Goal: Use online tool/utility: Utilize a website feature to perform a specific function

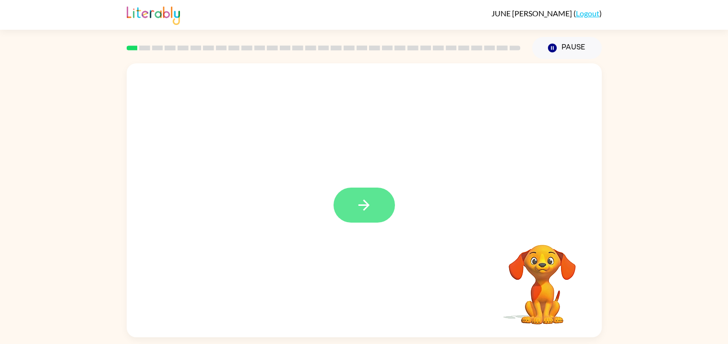
click at [355, 202] on icon "button" at bounding box center [363, 205] width 17 height 17
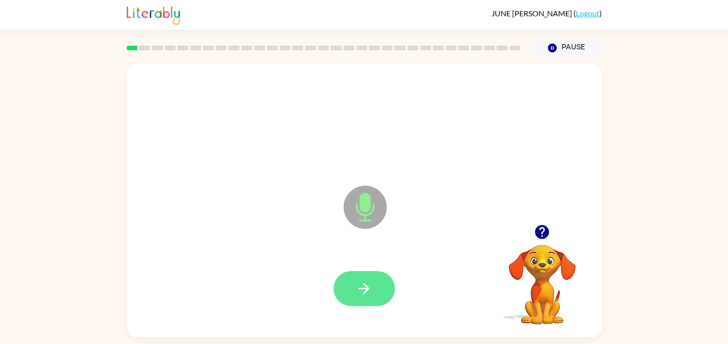
click at [374, 285] on button "button" at bounding box center [363, 288] width 61 height 35
click at [346, 281] on button "button" at bounding box center [363, 288] width 61 height 35
click at [370, 266] on div at bounding box center [364, 288] width 456 height 79
click at [370, 299] on button "button" at bounding box center [363, 288] width 61 height 35
click at [363, 286] on icon "button" at bounding box center [363, 288] width 17 height 17
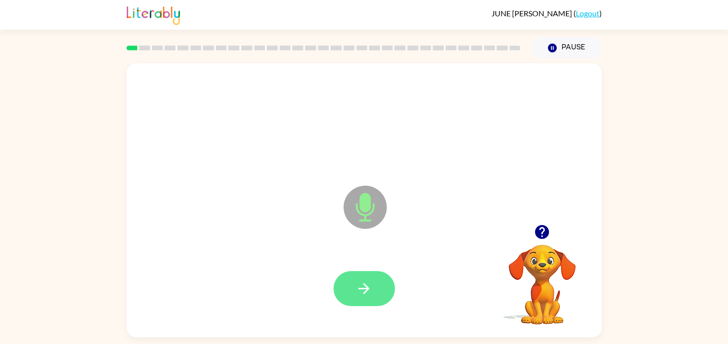
click at [363, 288] on icon "button" at bounding box center [363, 288] width 11 height 11
click at [372, 301] on button "button" at bounding box center [363, 288] width 61 height 35
click at [358, 290] on icon "button" at bounding box center [363, 288] width 17 height 17
click at [368, 289] on icon "button" at bounding box center [363, 288] width 11 height 11
click at [362, 291] on icon "button" at bounding box center [363, 288] width 17 height 17
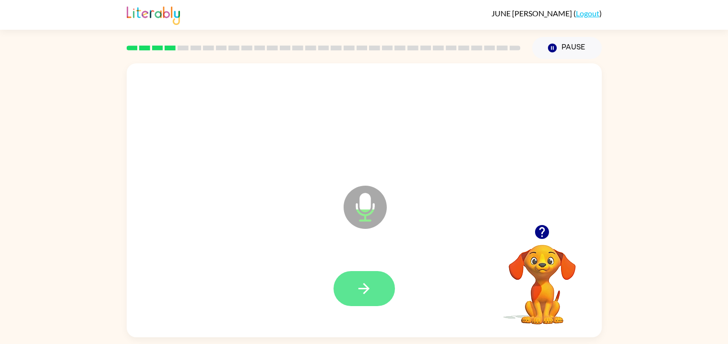
click at [355, 296] on icon "button" at bounding box center [363, 288] width 17 height 17
click at [366, 287] on icon "button" at bounding box center [363, 288] width 17 height 17
click at [366, 302] on button "button" at bounding box center [363, 288] width 61 height 35
click at [357, 274] on button "button" at bounding box center [363, 288] width 61 height 35
click at [366, 297] on button "button" at bounding box center [363, 288] width 61 height 35
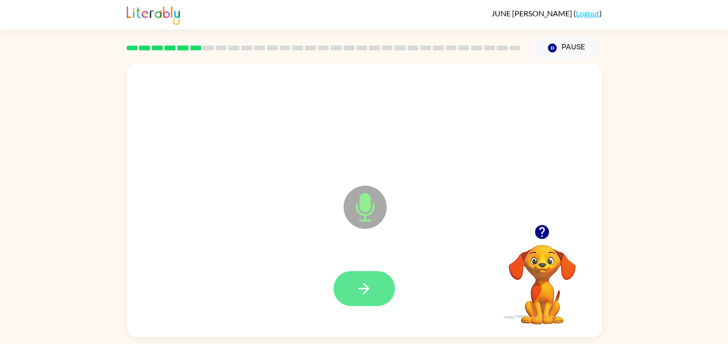
click at [372, 291] on icon "button" at bounding box center [363, 288] width 17 height 17
click at [364, 271] on button "button" at bounding box center [363, 288] width 61 height 35
click at [340, 290] on button "button" at bounding box center [363, 288] width 61 height 35
click at [364, 290] on icon "button" at bounding box center [363, 288] width 17 height 17
click at [366, 292] on icon "button" at bounding box center [363, 288] width 17 height 17
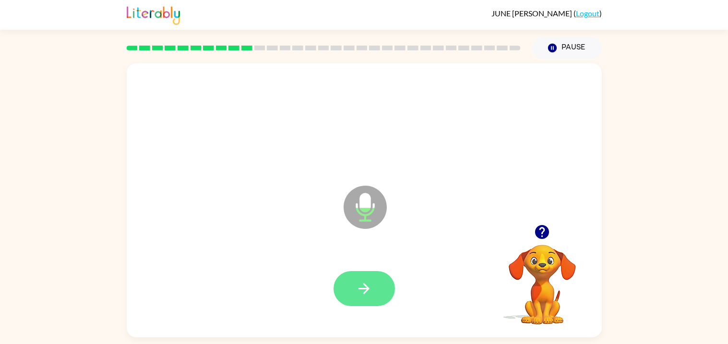
click at [375, 283] on button "button" at bounding box center [363, 288] width 61 height 35
click at [368, 282] on icon "button" at bounding box center [363, 288] width 17 height 17
click at [355, 296] on icon "button" at bounding box center [363, 288] width 17 height 17
click at [362, 271] on button "button" at bounding box center [363, 288] width 61 height 35
click at [360, 297] on button "button" at bounding box center [363, 288] width 61 height 35
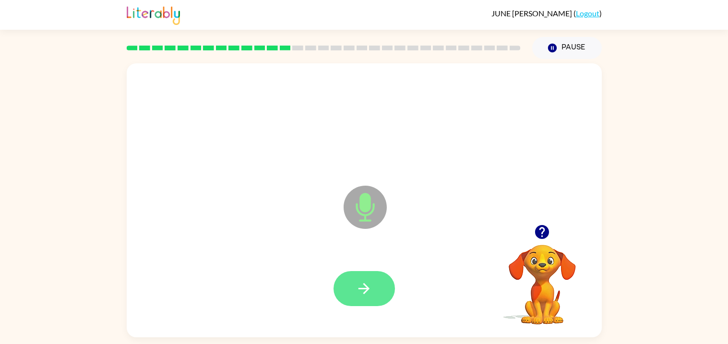
click at [364, 287] on icon "button" at bounding box center [363, 288] width 17 height 17
click at [358, 291] on icon "button" at bounding box center [363, 288] width 17 height 17
click at [338, 288] on button "button" at bounding box center [363, 288] width 61 height 35
click at [355, 292] on icon "button" at bounding box center [363, 288] width 17 height 17
click at [369, 302] on button "button" at bounding box center [363, 288] width 61 height 35
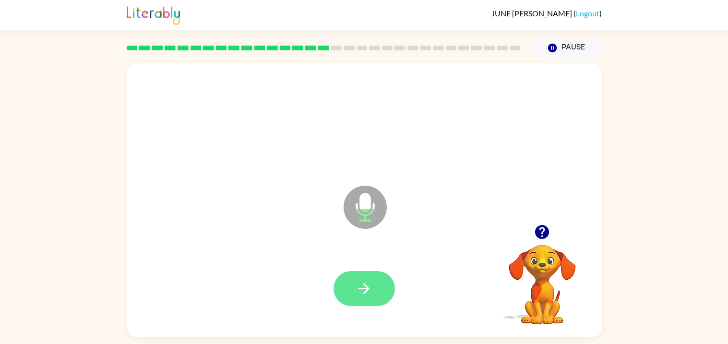
click at [358, 288] on icon "button" at bounding box center [363, 288] width 11 height 11
click at [357, 315] on div at bounding box center [364, 288] width 456 height 79
click at [367, 288] on icon "button" at bounding box center [363, 288] width 11 height 11
click at [363, 317] on div at bounding box center [364, 288] width 456 height 79
click at [362, 300] on button "button" at bounding box center [363, 288] width 61 height 35
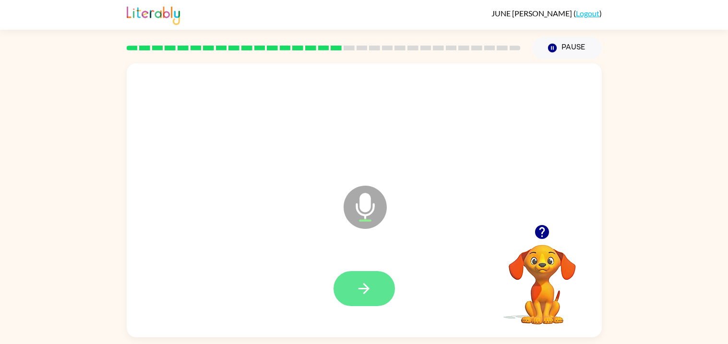
click at [362, 286] on icon "button" at bounding box center [363, 288] width 17 height 17
click at [364, 291] on icon "button" at bounding box center [363, 288] width 11 height 11
click at [370, 285] on icon "button" at bounding box center [363, 288] width 17 height 17
click at [369, 295] on icon "button" at bounding box center [363, 288] width 17 height 17
click at [349, 301] on button "button" at bounding box center [363, 288] width 61 height 35
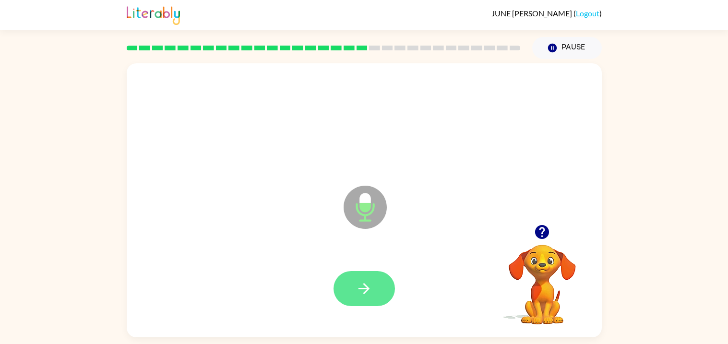
click at [372, 276] on button "button" at bounding box center [363, 288] width 61 height 35
click at [360, 301] on button "button" at bounding box center [363, 288] width 61 height 35
click at [357, 293] on icon "button" at bounding box center [363, 288] width 17 height 17
click at [367, 290] on icon "button" at bounding box center [363, 288] width 11 height 11
click at [370, 312] on div at bounding box center [364, 288] width 456 height 79
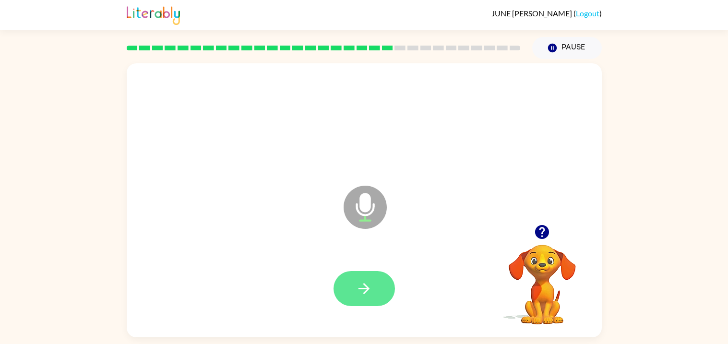
click at [374, 290] on button "button" at bounding box center [363, 288] width 61 height 35
click at [369, 281] on icon "button" at bounding box center [363, 288] width 17 height 17
click at [351, 284] on button "button" at bounding box center [363, 288] width 61 height 35
click at [354, 300] on button "button" at bounding box center [363, 288] width 61 height 35
click at [366, 286] on icon "button" at bounding box center [363, 288] width 11 height 11
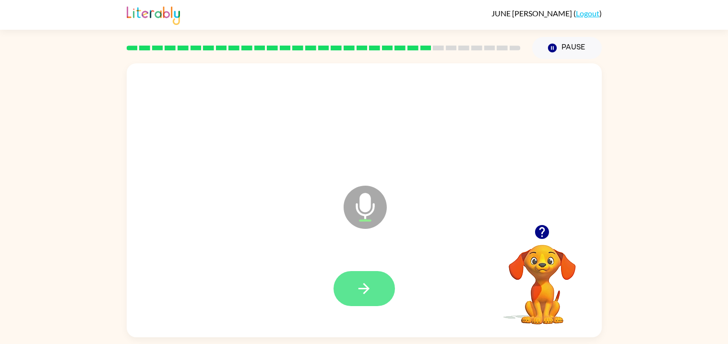
click at [364, 290] on icon "button" at bounding box center [363, 288] width 17 height 17
click at [350, 300] on button "button" at bounding box center [363, 288] width 61 height 35
click at [355, 281] on icon "button" at bounding box center [363, 288] width 17 height 17
click at [362, 287] on icon "button" at bounding box center [363, 288] width 17 height 17
click at [357, 305] on button "button" at bounding box center [363, 288] width 61 height 35
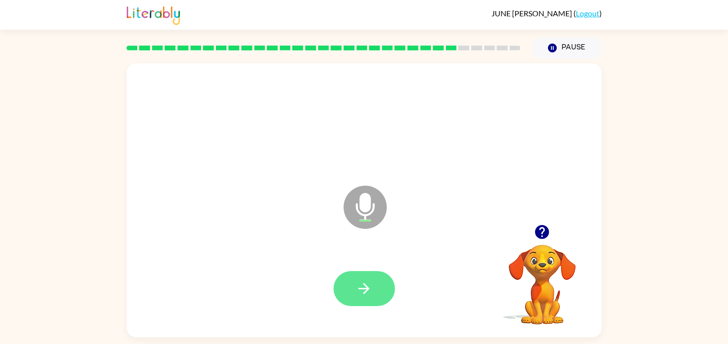
click at [353, 295] on button "button" at bounding box center [363, 288] width 61 height 35
click at [369, 283] on icon "button" at bounding box center [363, 288] width 17 height 17
click at [368, 288] on icon "button" at bounding box center [363, 288] width 11 height 11
click at [387, 294] on button "button" at bounding box center [363, 288] width 61 height 35
click at [362, 297] on button "button" at bounding box center [363, 288] width 61 height 35
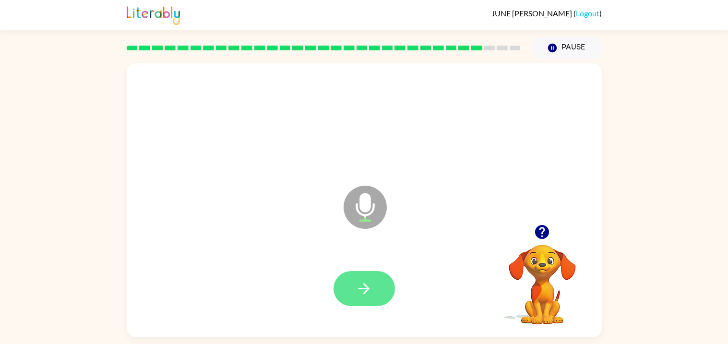
click at [370, 288] on icon "button" at bounding box center [363, 288] width 17 height 17
click at [378, 291] on button "button" at bounding box center [363, 288] width 61 height 35
click at [372, 301] on button "button" at bounding box center [363, 288] width 61 height 35
click at [362, 292] on icon "button" at bounding box center [363, 288] width 17 height 17
click at [367, 299] on button "button" at bounding box center [363, 288] width 61 height 35
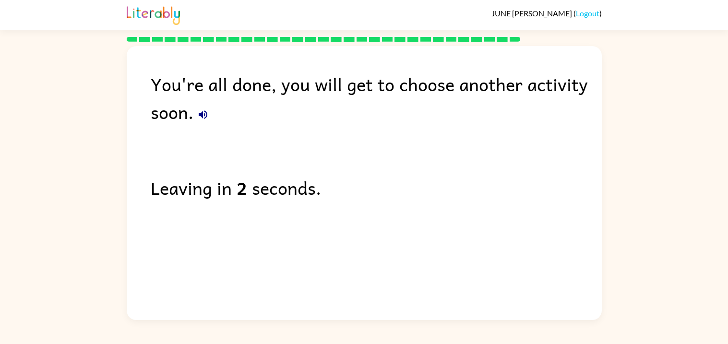
click at [201, 117] on icon "button" at bounding box center [203, 114] width 9 height 9
click at [201, 114] on icon "button" at bounding box center [203, 114] width 9 height 9
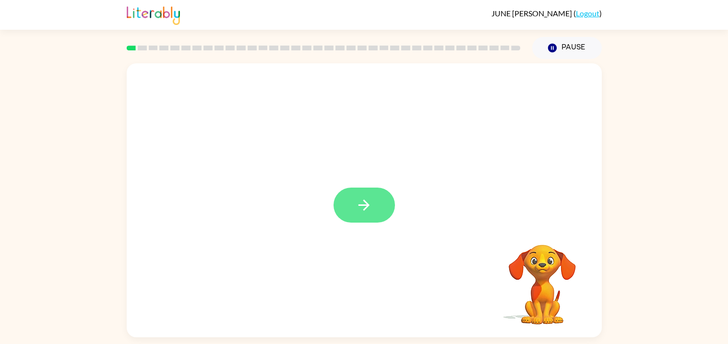
click at [364, 209] on icon "button" at bounding box center [363, 204] width 11 height 11
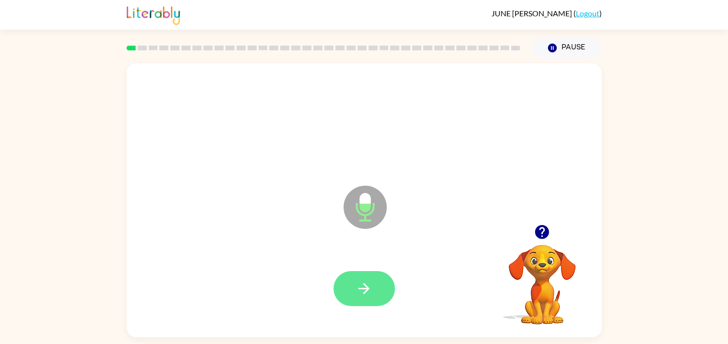
click at [376, 272] on button "button" at bounding box center [363, 288] width 61 height 35
click at [363, 294] on icon "button" at bounding box center [363, 288] width 17 height 17
click at [349, 305] on button "button" at bounding box center [363, 288] width 61 height 35
click at [355, 302] on button "button" at bounding box center [363, 288] width 61 height 35
click at [370, 289] on icon "button" at bounding box center [363, 288] width 17 height 17
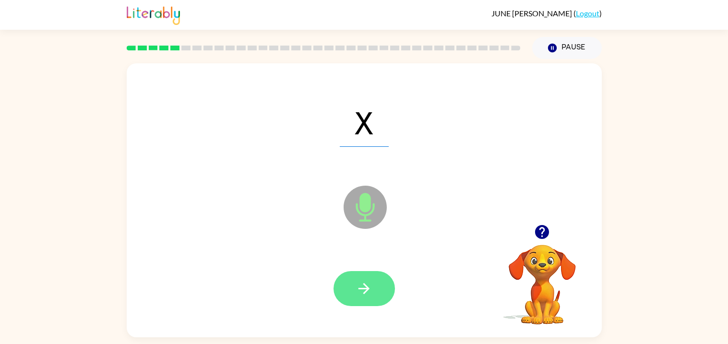
click at [355, 285] on icon "button" at bounding box center [363, 288] width 17 height 17
click at [381, 289] on button "button" at bounding box center [363, 288] width 61 height 35
click at [377, 300] on button "button" at bounding box center [363, 288] width 61 height 35
click at [367, 286] on icon "button" at bounding box center [363, 288] width 17 height 17
click at [372, 283] on button "button" at bounding box center [363, 288] width 61 height 35
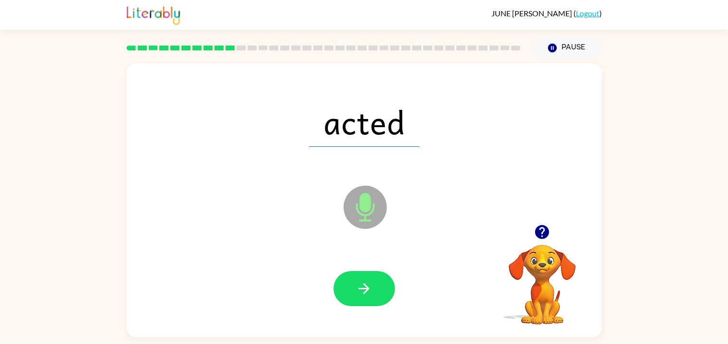
click at [374, 168] on icon at bounding box center [365, 186] width 24 height 72
click at [403, 157] on div "acted" at bounding box center [364, 121] width 456 height 79
click at [372, 291] on button "button" at bounding box center [363, 288] width 61 height 35
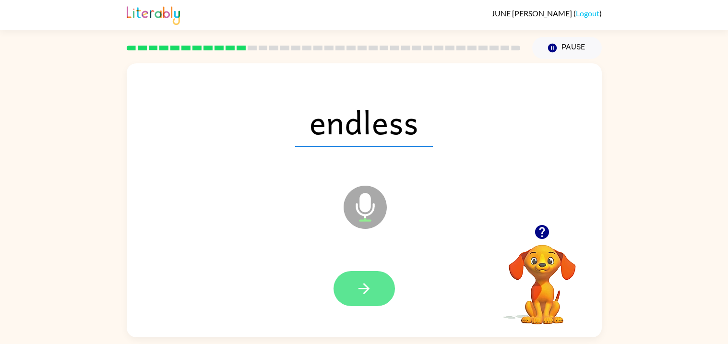
click at [368, 305] on button "button" at bounding box center [363, 288] width 61 height 35
click at [374, 305] on div at bounding box center [363, 288] width 61 height 35
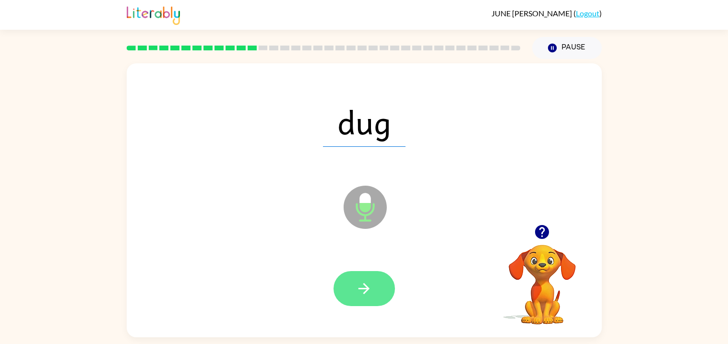
click at [378, 283] on button "button" at bounding box center [363, 288] width 61 height 35
click at [348, 291] on button "button" at bounding box center [363, 288] width 61 height 35
click at [375, 281] on button "button" at bounding box center [363, 288] width 61 height 35
click at [370, 282] on icon "button" at bounding box center [363, 288] width 17 height 17
click at [364, 282] on icon "button" at bounding box center [363, 288] width 17 height 17
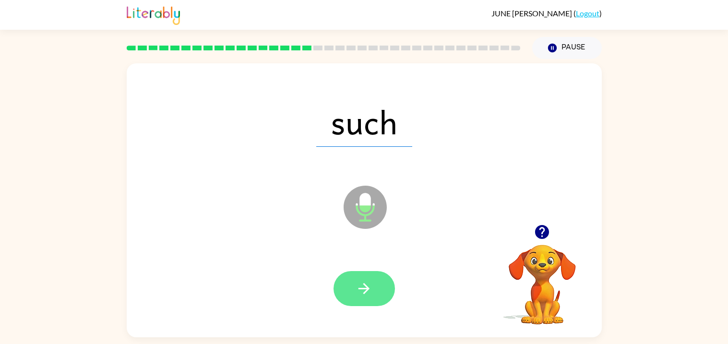
click at [356, 287] on icon "button" at bounding box center [363, 288] width 17 height 17
click at [348, 289] on button "button" at bounding box center [363, 288] width 61 height 35
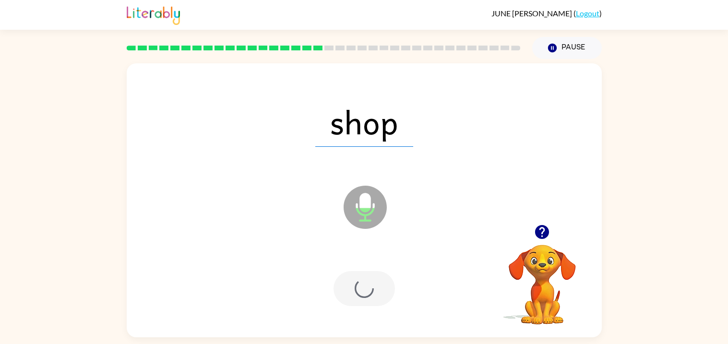
click at [352, 275] on div at bounding box center [363, 288] width 61 height 35
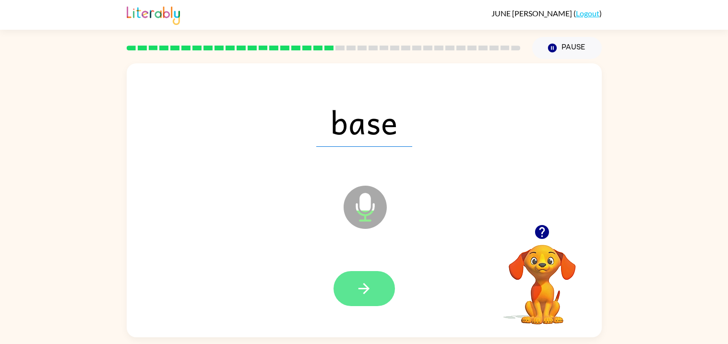
click at [375, 293] on button "button" at bounding box center [363, 288] width 61 height 35
click at [360, 282] on icon "button" at bounding box center [363, 288] width 17 height 17
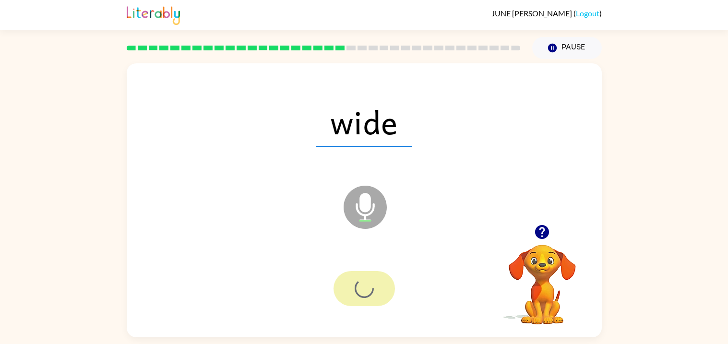
click at [359, 283] on div at bounding box center [363, 288] width 61 height 35
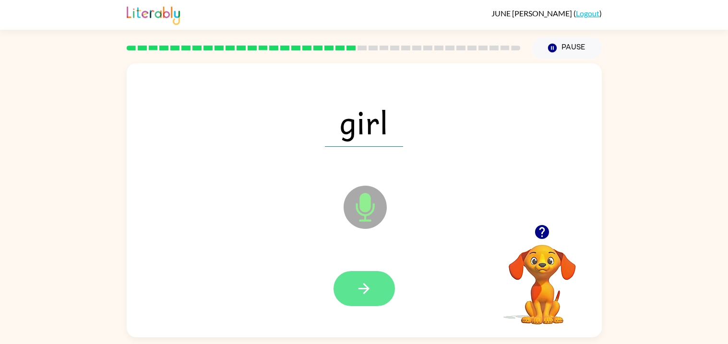
click at [363, 279] on button "button" at bounding box center [363, 288] width 61 height 35
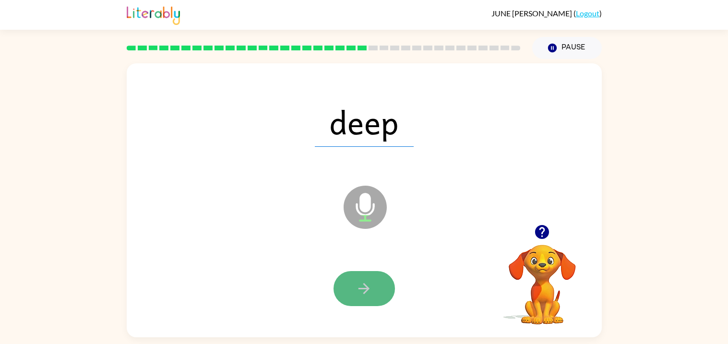
click at [374, 304] on button "button" at bounding box center [363, 288] width 61 height 35
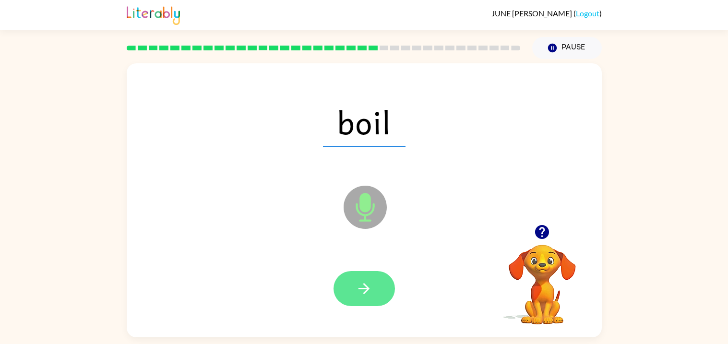
click at [362, 278] on button "button" at bounding box center [363, 288] width 61 height 35
click at [370, 277] on button "button" at bounding box center [363, 288] width 61 height 35
click at [353, 288] on button "button" at bounding box center [363, 288] width 61 height 35
click at [355, 299] on button "button" at bounding box center [363, 288] width 61 height 35
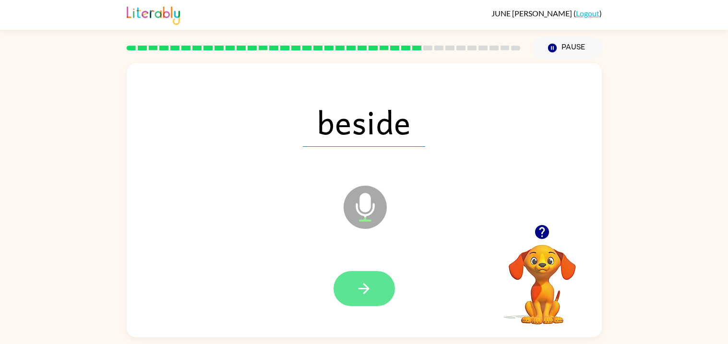
click at [362, 284] on icon "button" at bounding box center [363, 288] width 17 height 17
click at [376, 277] on button "button" at bounding box center [363, 288] width 61 height 35
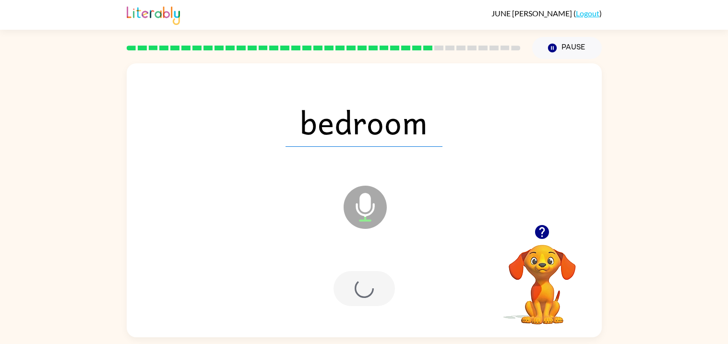
click at [369, 290] on div at bounding box center [363, 288] width 61 height 35
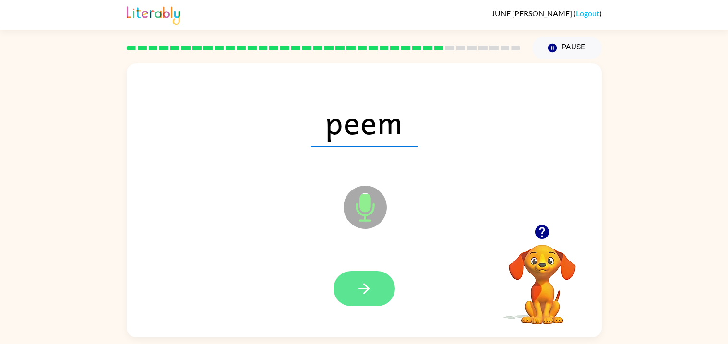
click at [362, 287] on icon "button" at bounding box center [363, 288] width 17 height 17
click at [355, 280] on icon "button" at bounding box center [363, 288] width 17 height 17
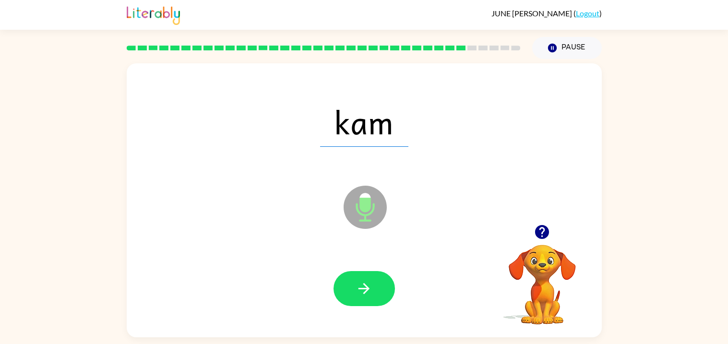
click at [339, 304] on div at bounding box center [363, 288] width 61 height 35
click at [357, 287] on icon "button" at bounding box center [363, 288] width 17 height 17
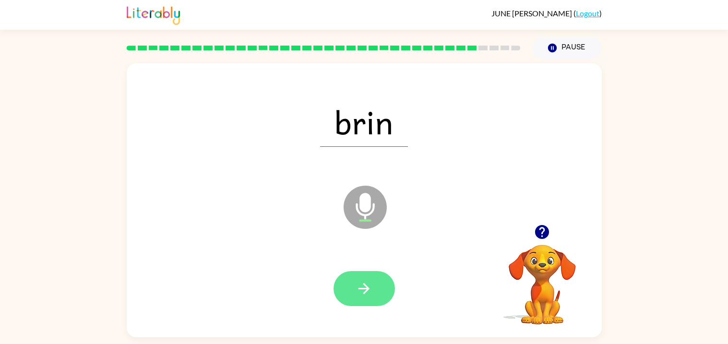
click at [374, 294] on button "button" at bounding box center [363, 288] width 61 height 35
click at [370, 287] on icon "button" at bounding box center [363, 288] width 17 height 17
click at [369, 293] on icon "button" at bounding box center [363, 288] width 17 height 17
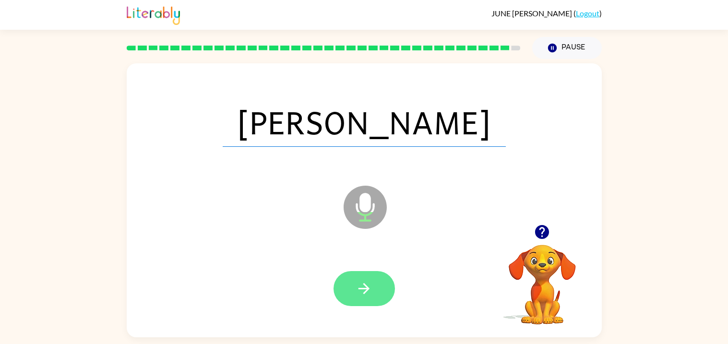
click at [359, 298] on button "button" at bounding box center [363, 288] width 61 height 35
